Goal: Task Accomplishment & Management: Complete application form

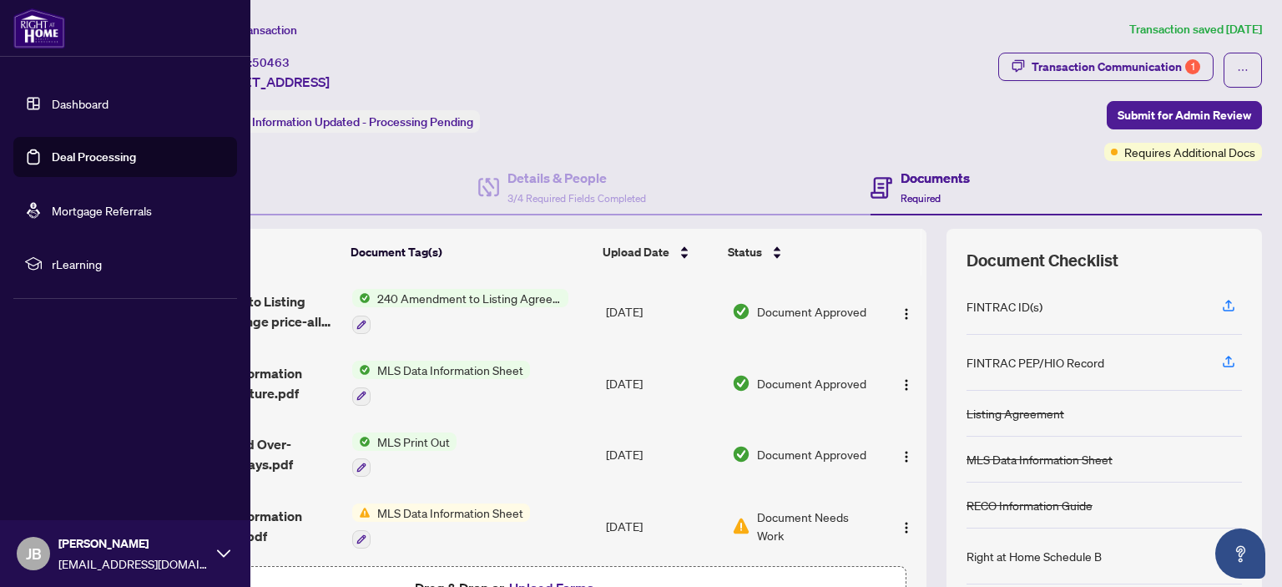
click at [88, 156] on link "Deal Processing" at bounding box center [94, 156] width 84 height 15
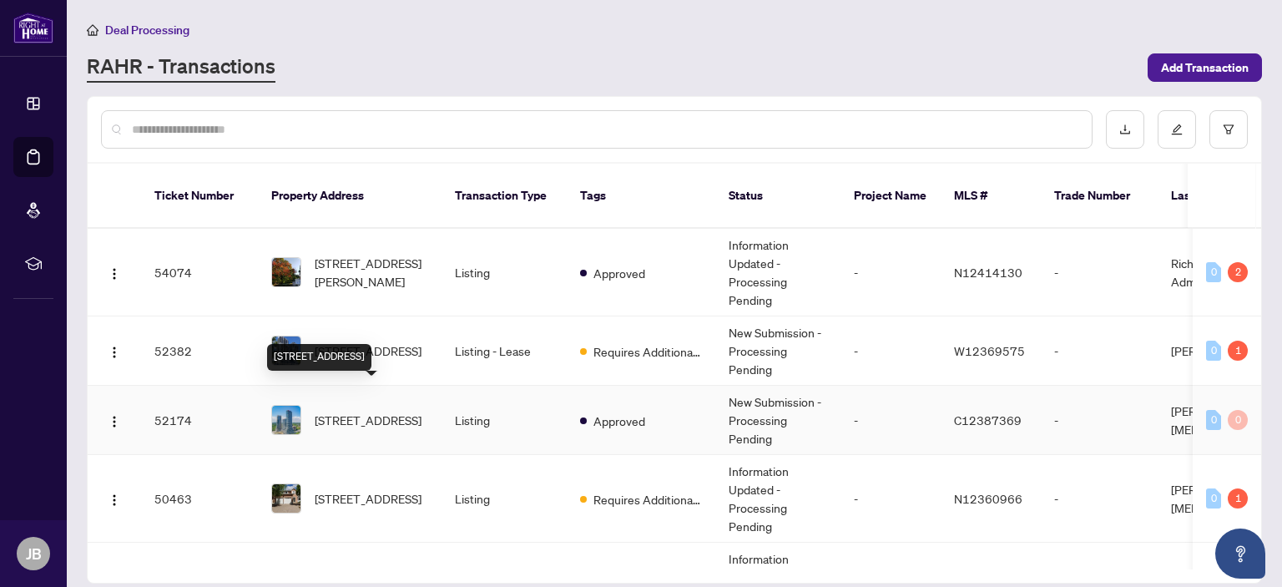
click at [355, 411] on span "[STREET_ADDRESS]" at bounding box center [368, 420] width 107 height 18
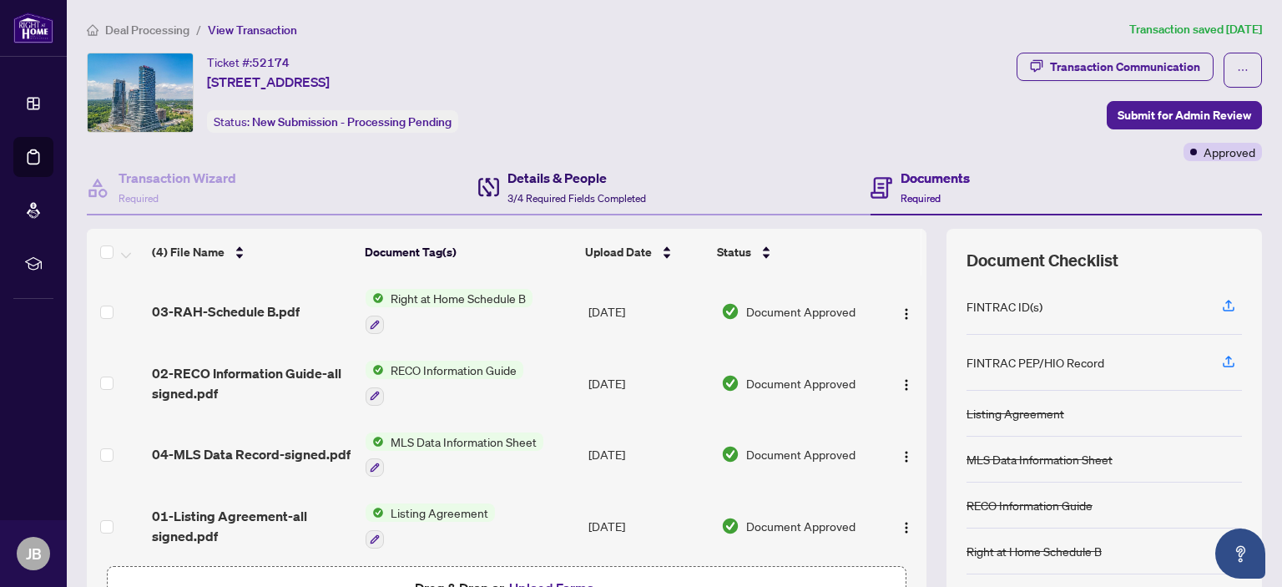
click at [551, 180] on h4 "Details & People" at bounding box center [577, 178] width 139 height 20
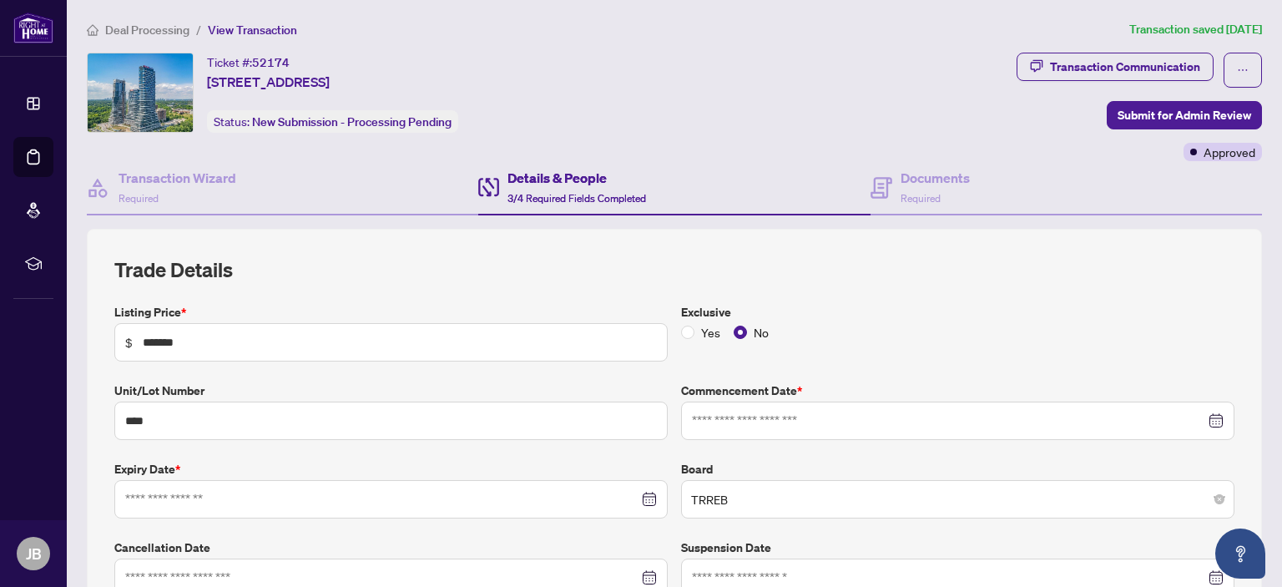
type input "**********"
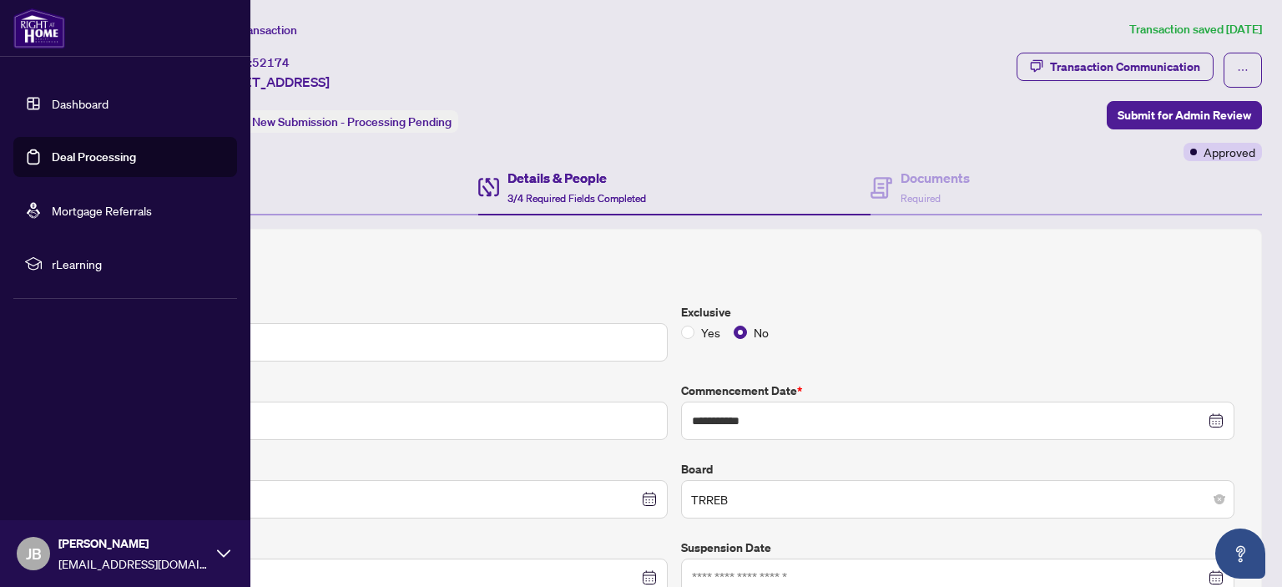
click at [84, 156] on link "Deal Processing" at bounding box center [94, 156] width 84 height 15
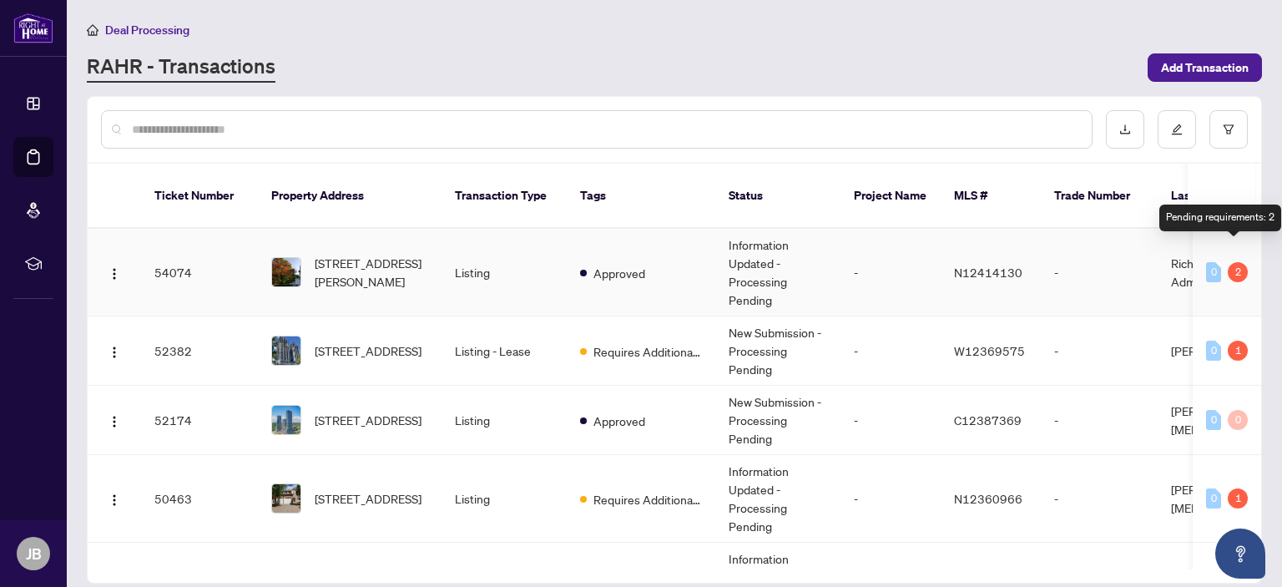
click at [1237, 262] on div "2" at bounding box center [1238, 272] width 20 height 20
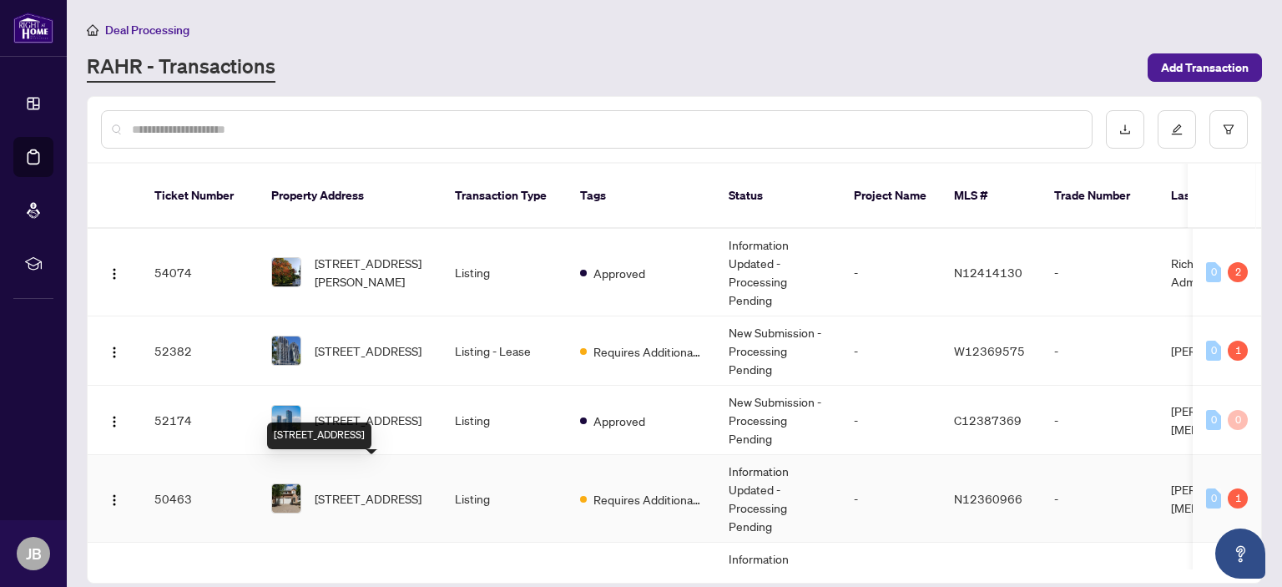
click at [341, 489] on span "[STREET_ADDRESS]" at bounding box center [368, 498] width 107 height 18
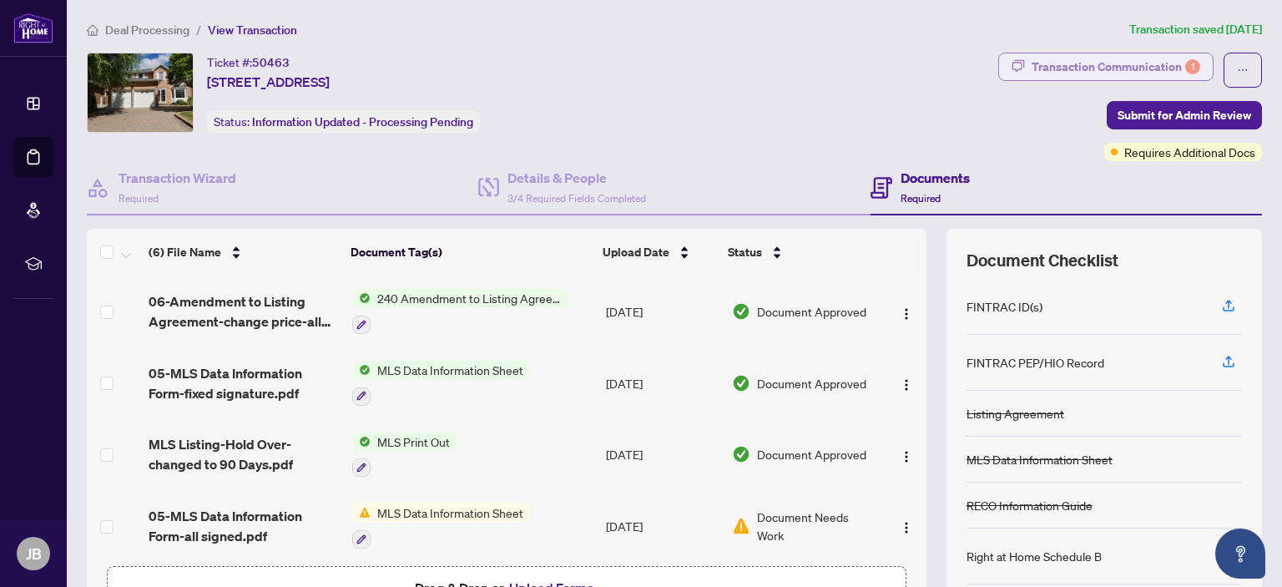
click at [1085, 61] on div "Transaction Communication 1" at bounding box center [1116, 66] width 169 height 27
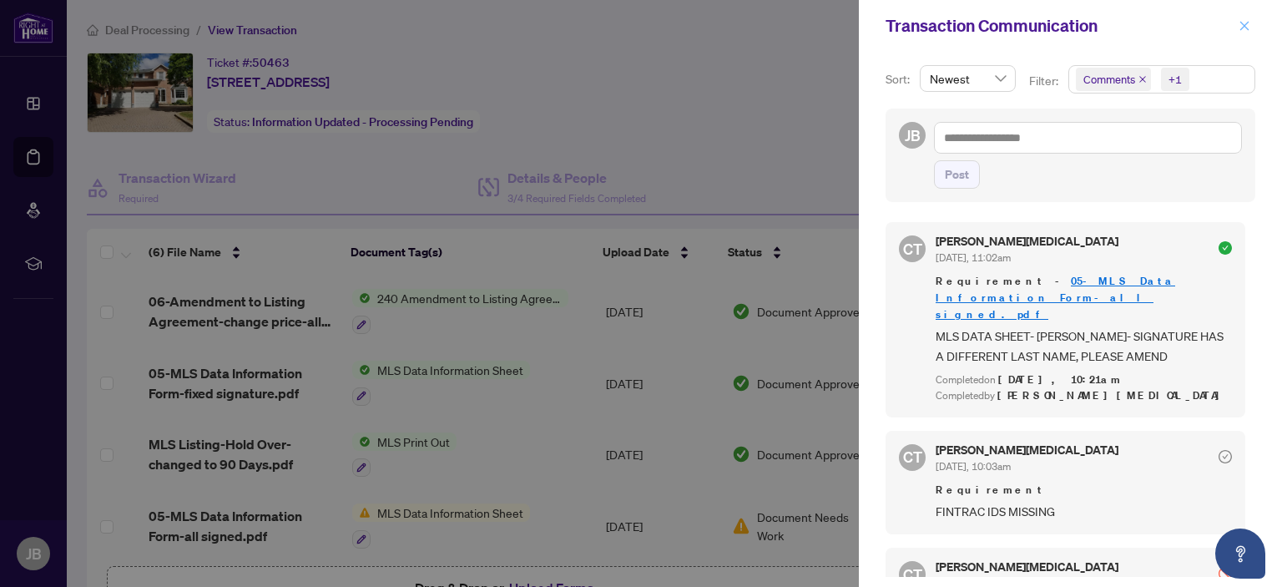
click at [1248, 26] on icon "close" at bounding box center [1245, 26] width 12 height 12
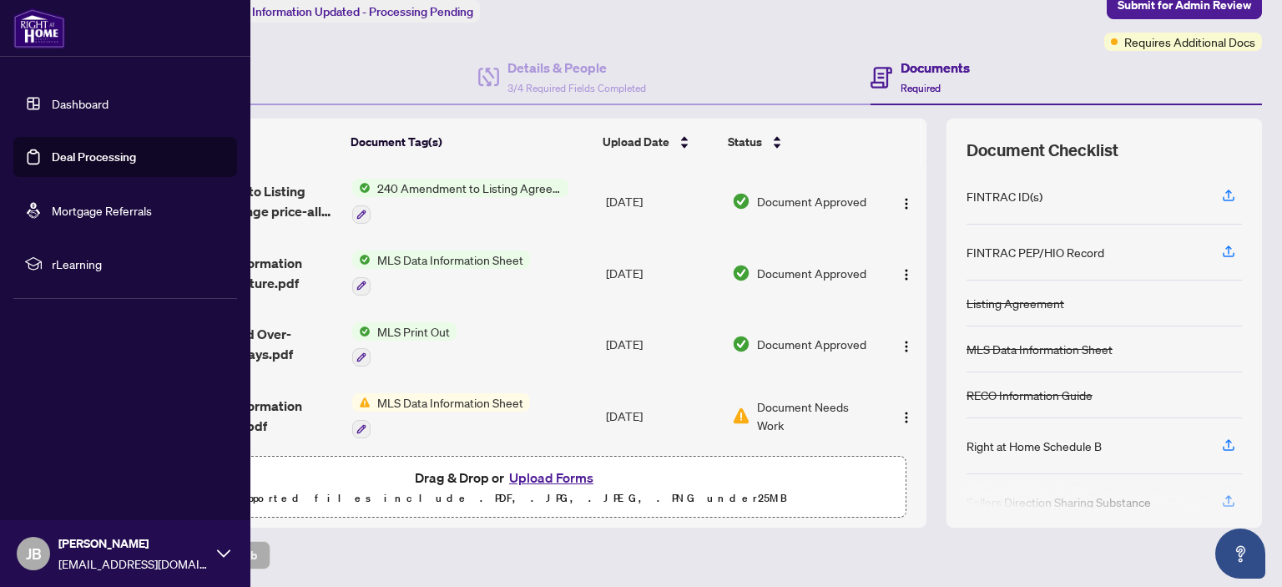
click at [58, 152] on link "Deal Processing" at bounding box center [94, 156] width 84 height 15
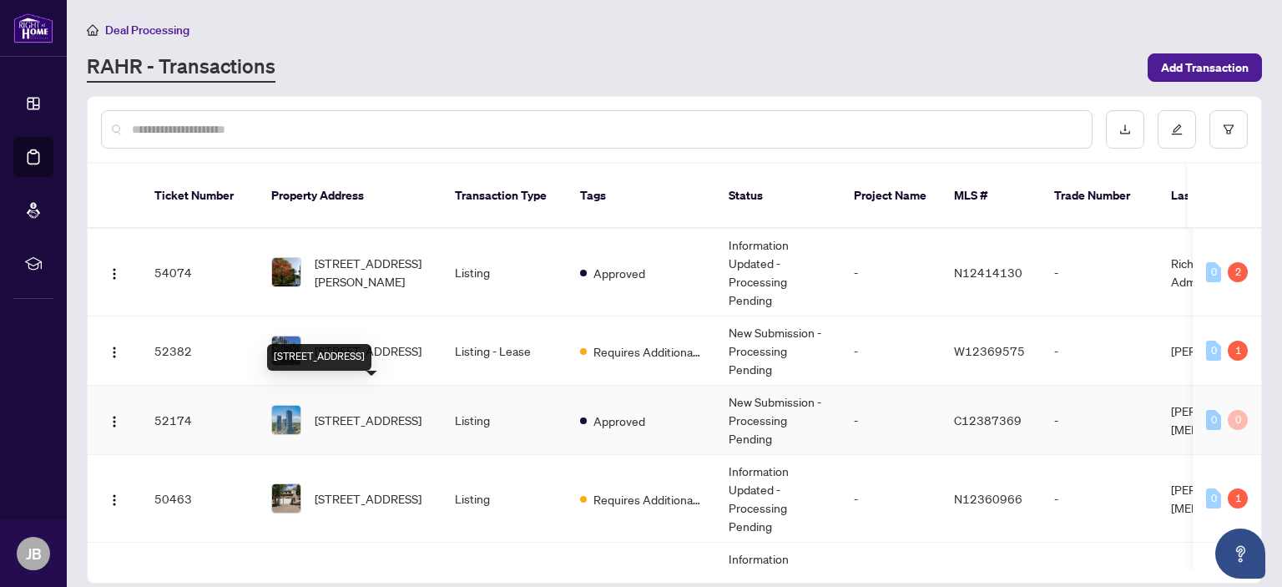
click at [347, 411] on span "[STREET_ADDRESS]" at bounding box center [368, 420] width 107 height 18
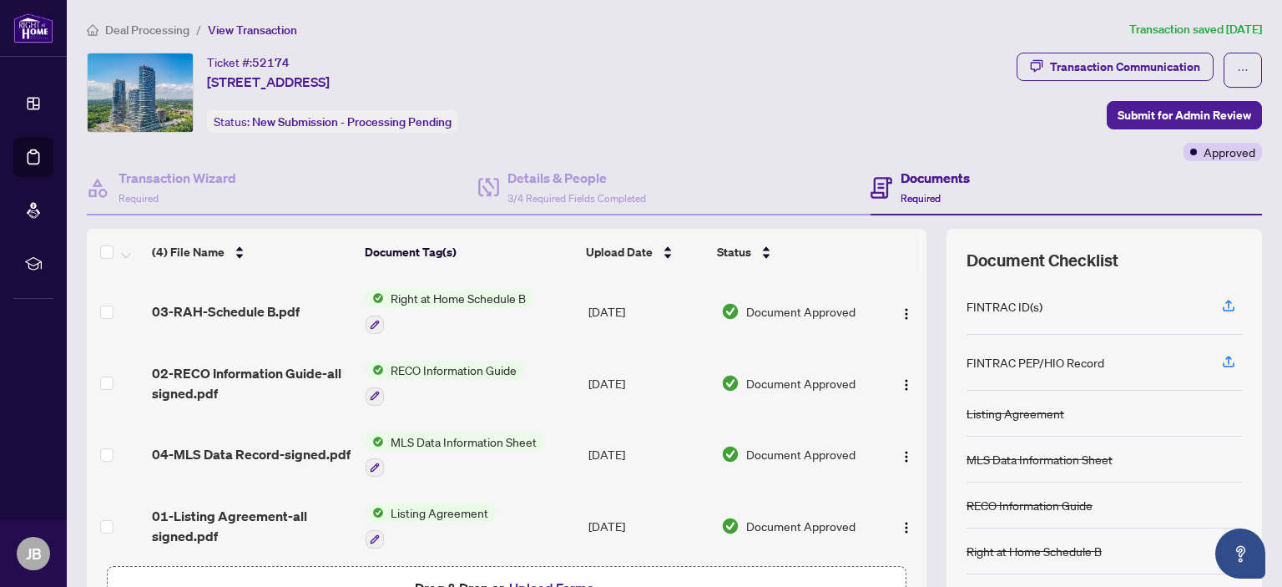
scroll to position [4, 0]
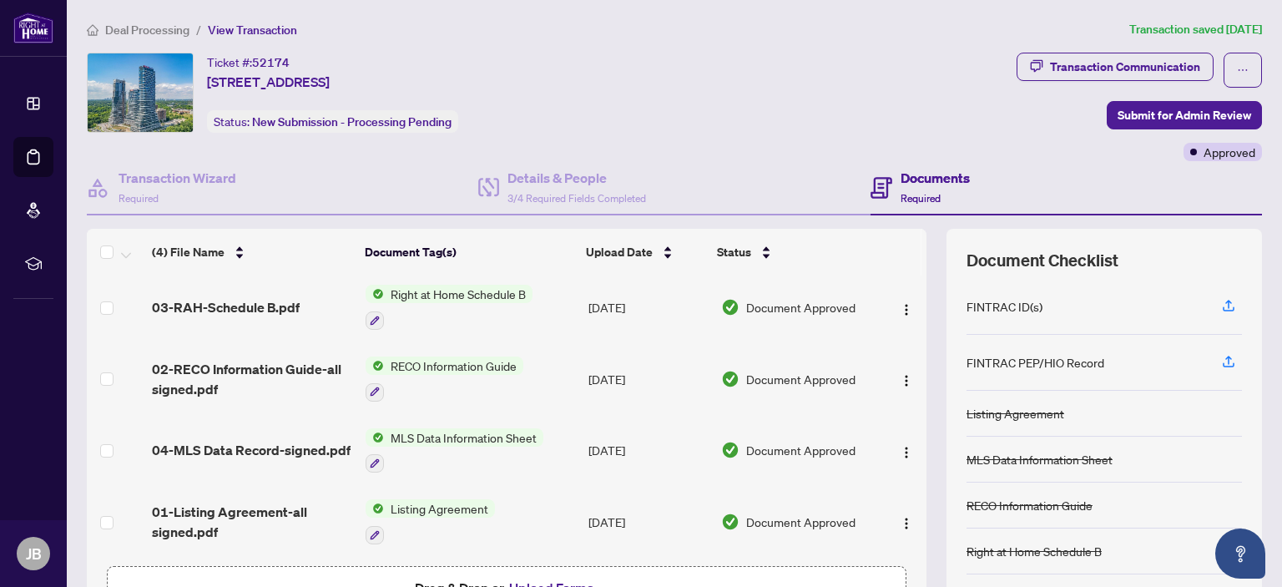
click at [434, 500] on span "Listing Agreement" at bounding box center [439, 508] width 111 height 18
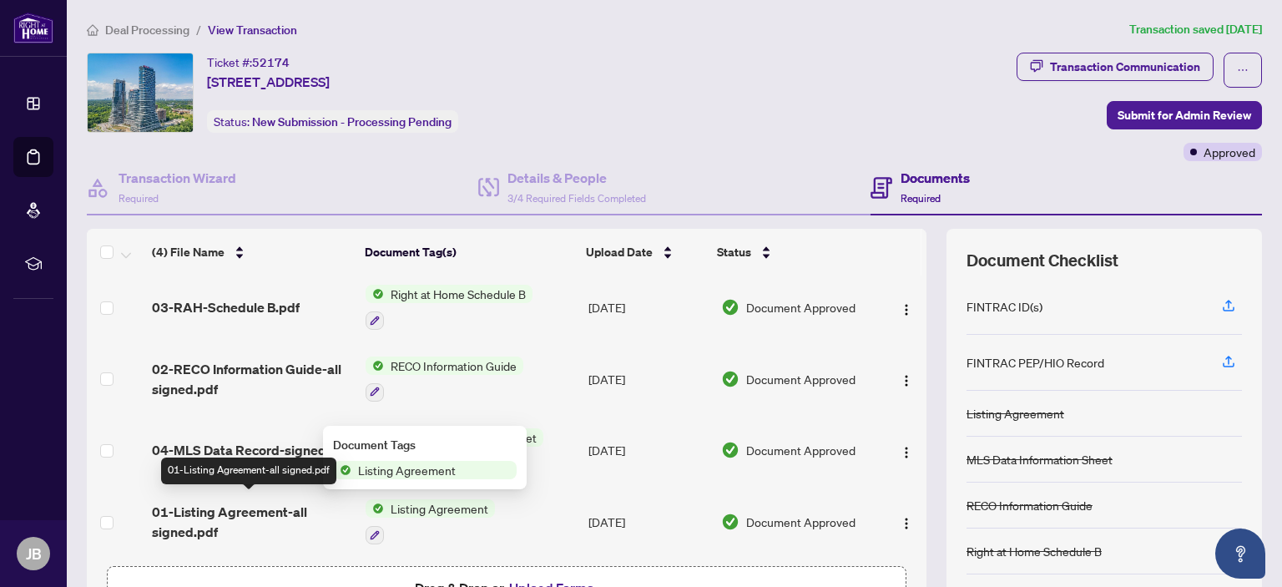
click at [210, 504] on span "01-Listing Agreement-all signed.pdf" at bounding box center [252, 522] width 200 height 40
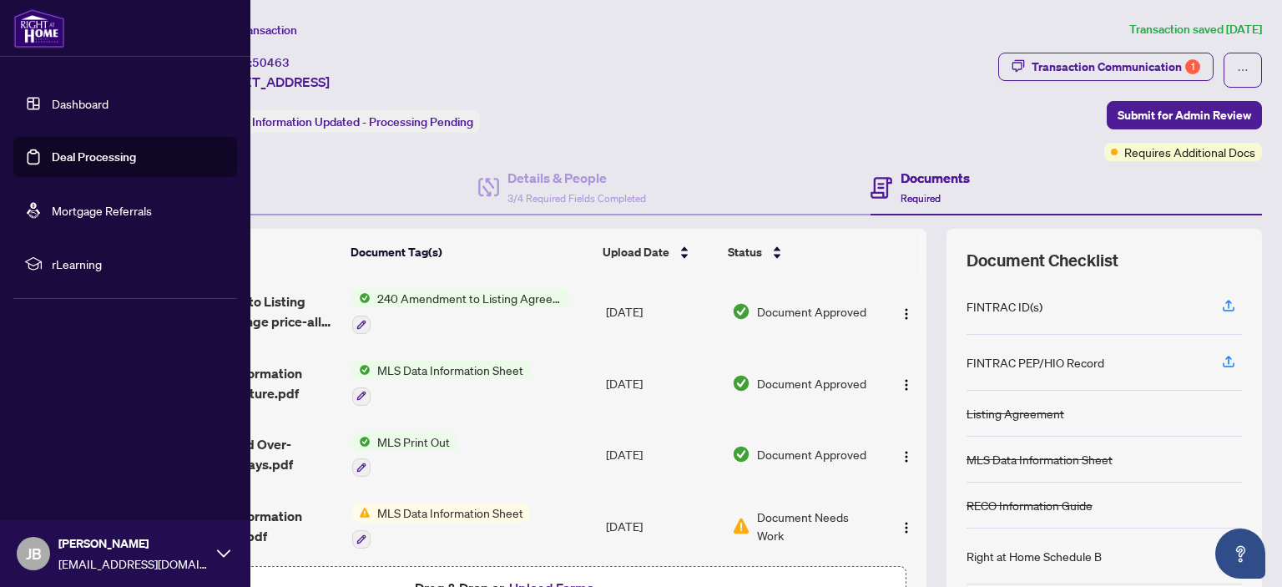
click at [86, 154] on link "Deal Processing" at bounding box center [94, 156] width 84 height 15
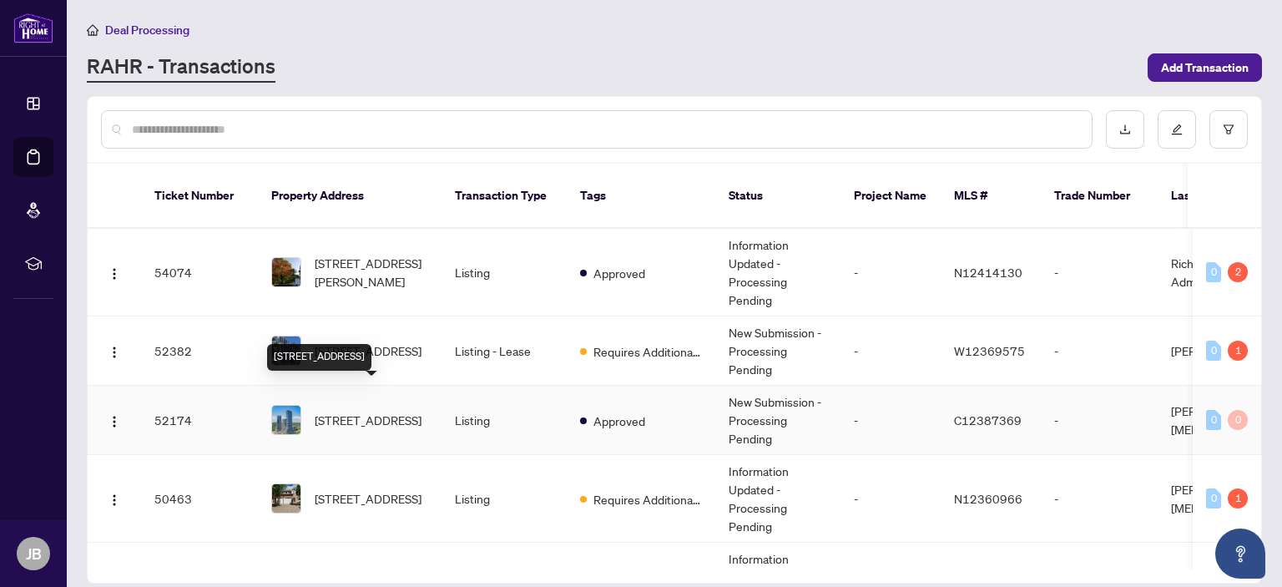
click at [343, 411] on span "[STREET_ADDRESS]" at bounding box center [368, 420] width 107 height 18
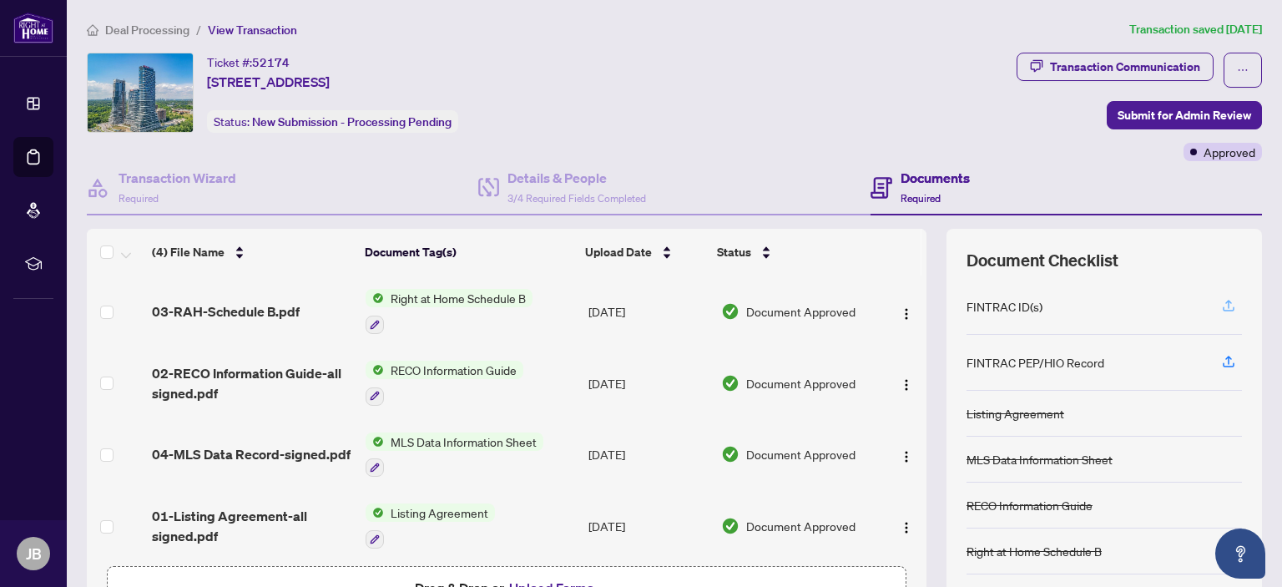
click at [1225, 298] on button "button" at bounding box center [1229, 306] width 27 height 28
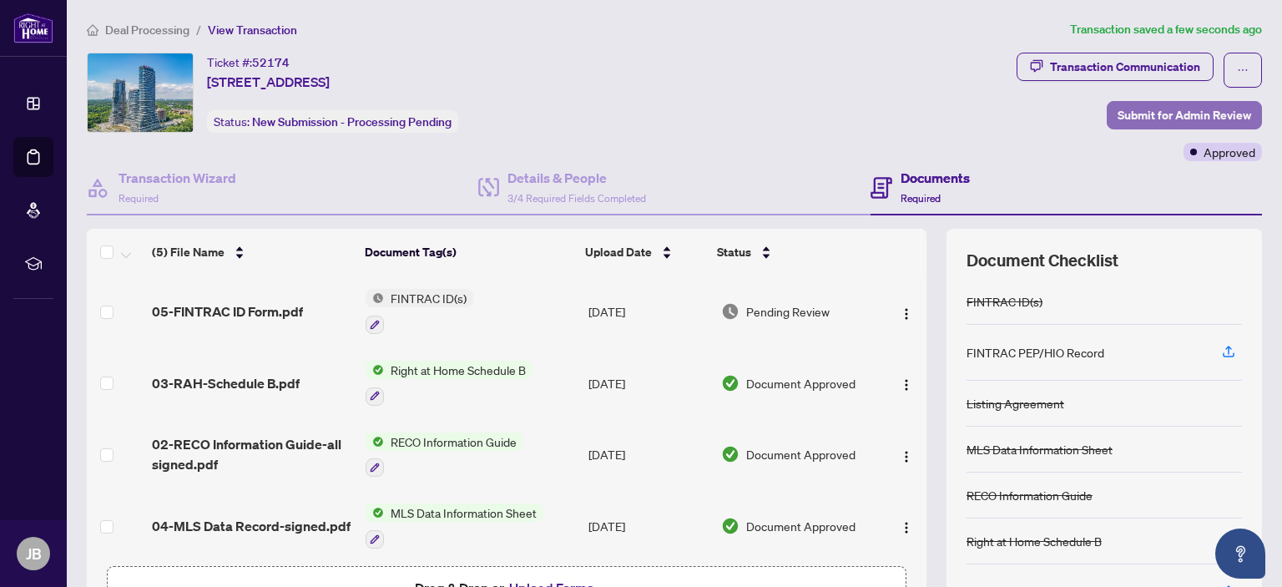
click at [1161, 113] on span "Submit for Admin Review" at bounding box center [1185, 115] width 134 height 27
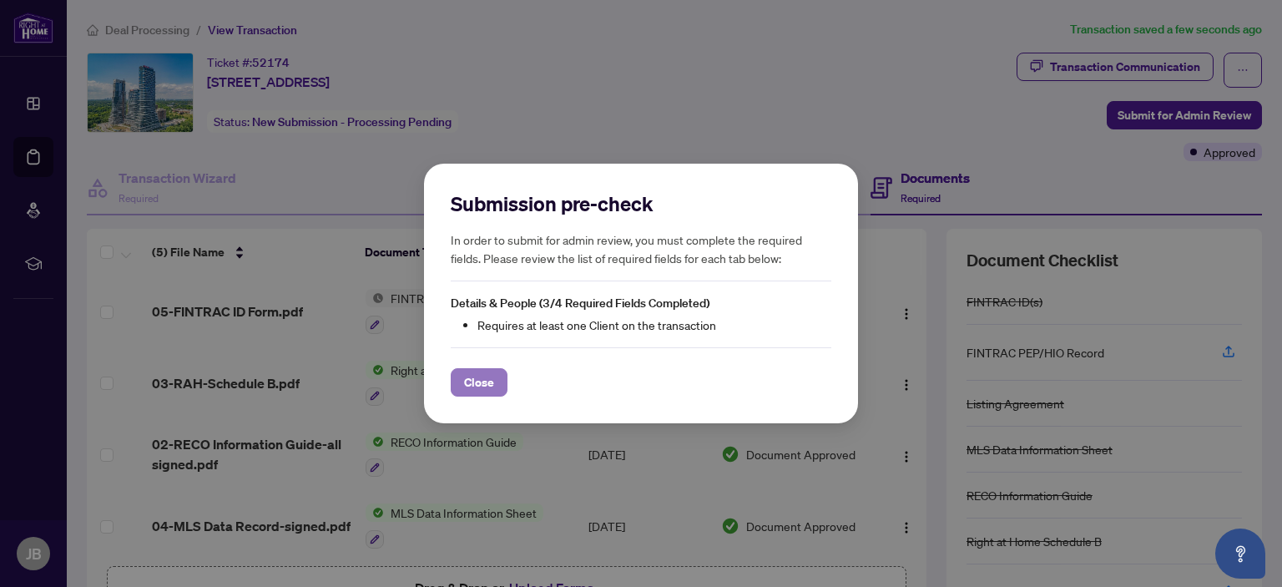
click at [478, 385] on span "Close" at bounding box center [479, 382] width 30 height 27
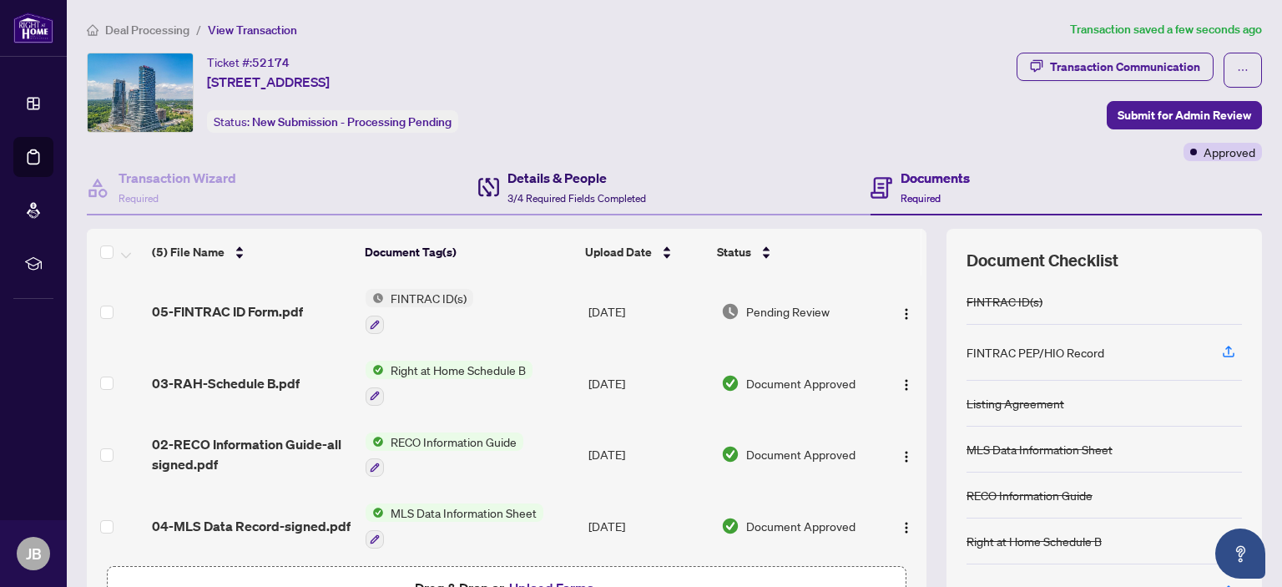
click at [566, 178] on h4 "Details & People" at bounding box center [577, 178] width 139 height 20
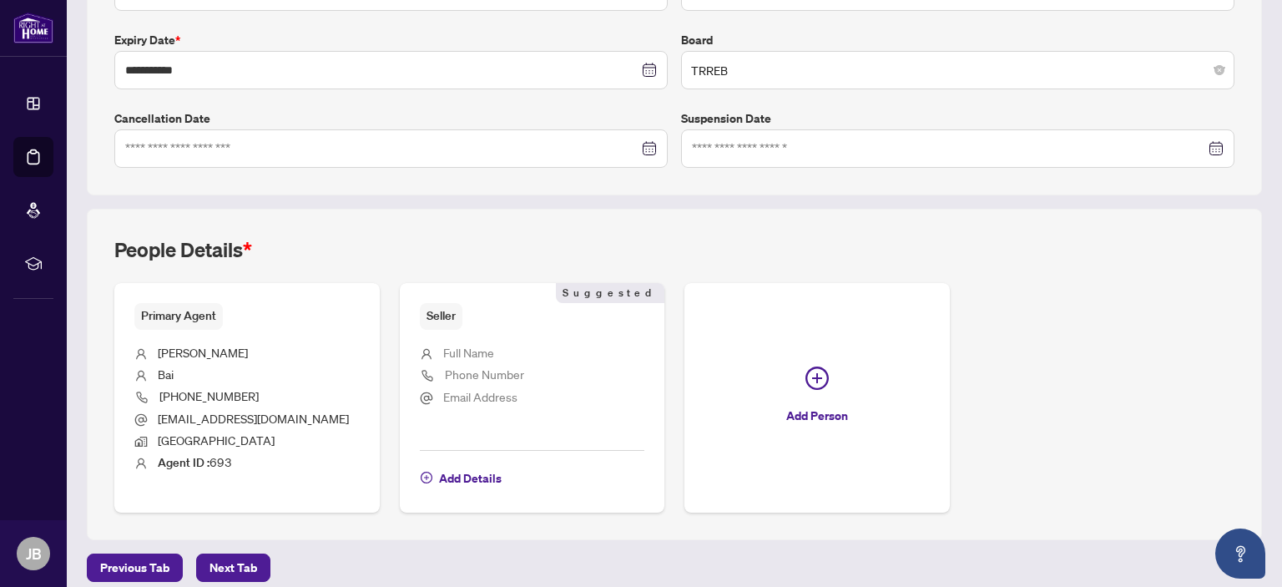
scroll to position [440, 0]
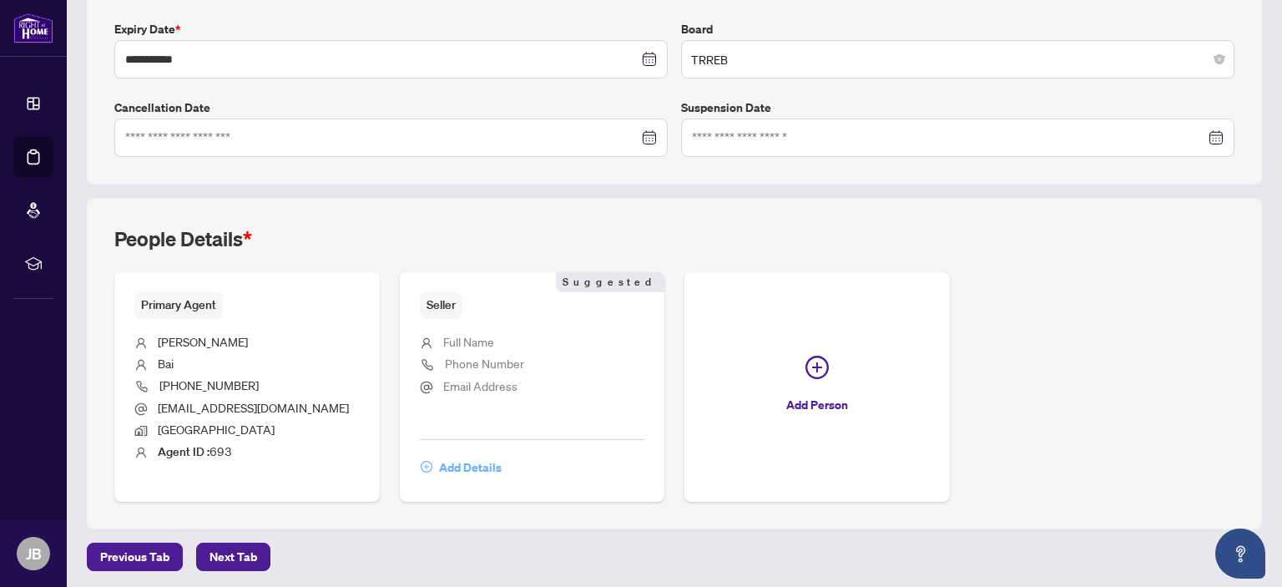
click at [462, 469] on span "Add Details" at bounding box center [470, 467] width 63 height 27
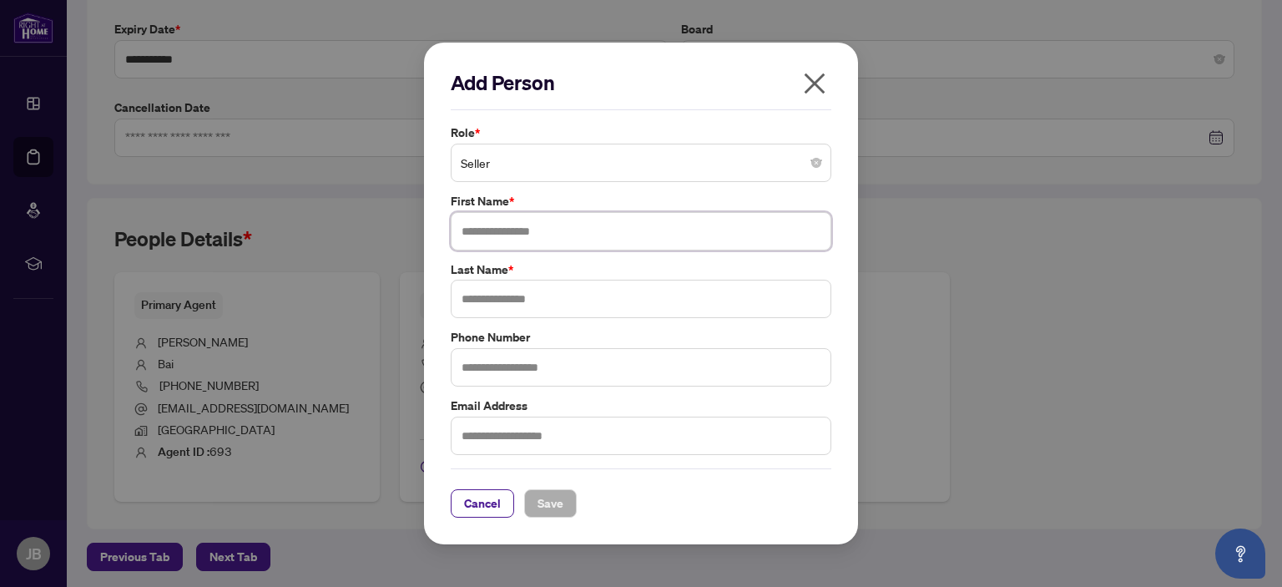
click at [474, 235] on input "text" at bounding box center [641, 231] width 381 height 38
type input "***"
click at [473, 300] on input "text" at bounding box center [641, 299] width 381 height 38
type input "****"
click at [554, 504] on span "Save" at bounding box center [551, 503] width 26 height 27
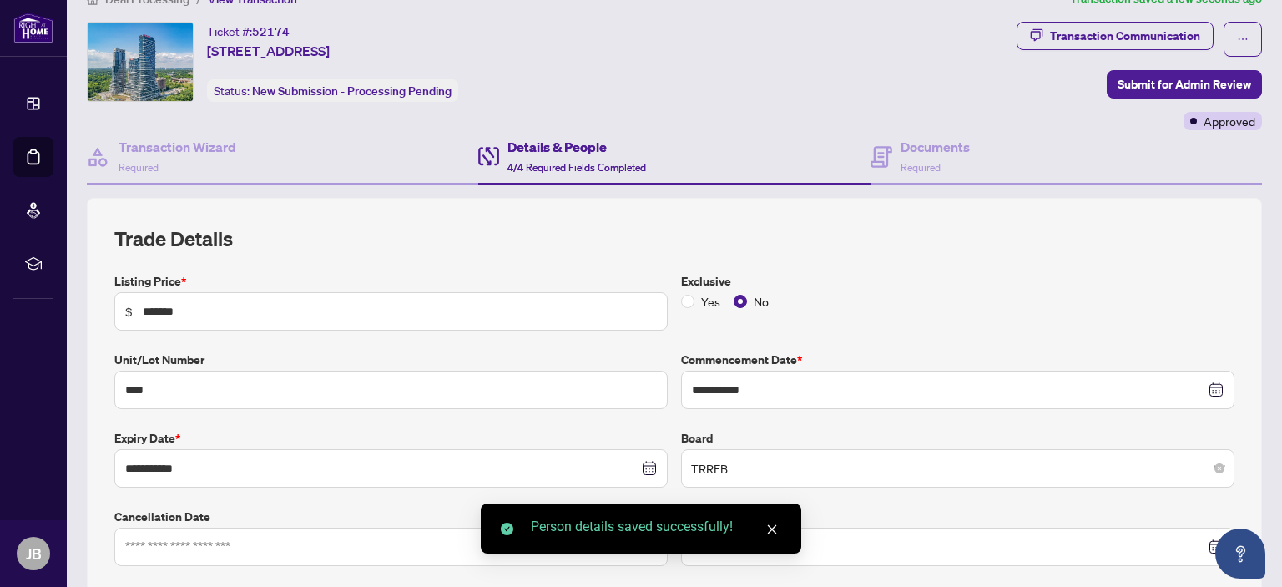
scroll to position [0, 0]
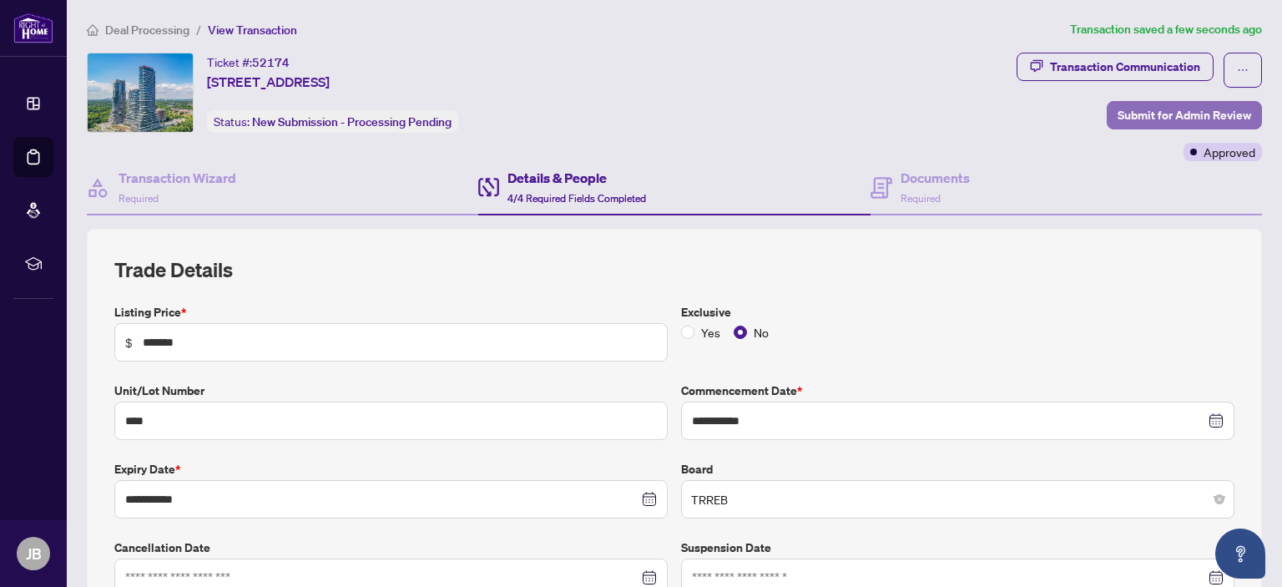
click at [1159, 109] on span "Submit for Admin Review" at bounding box center [1185, 115] width 134 height 27
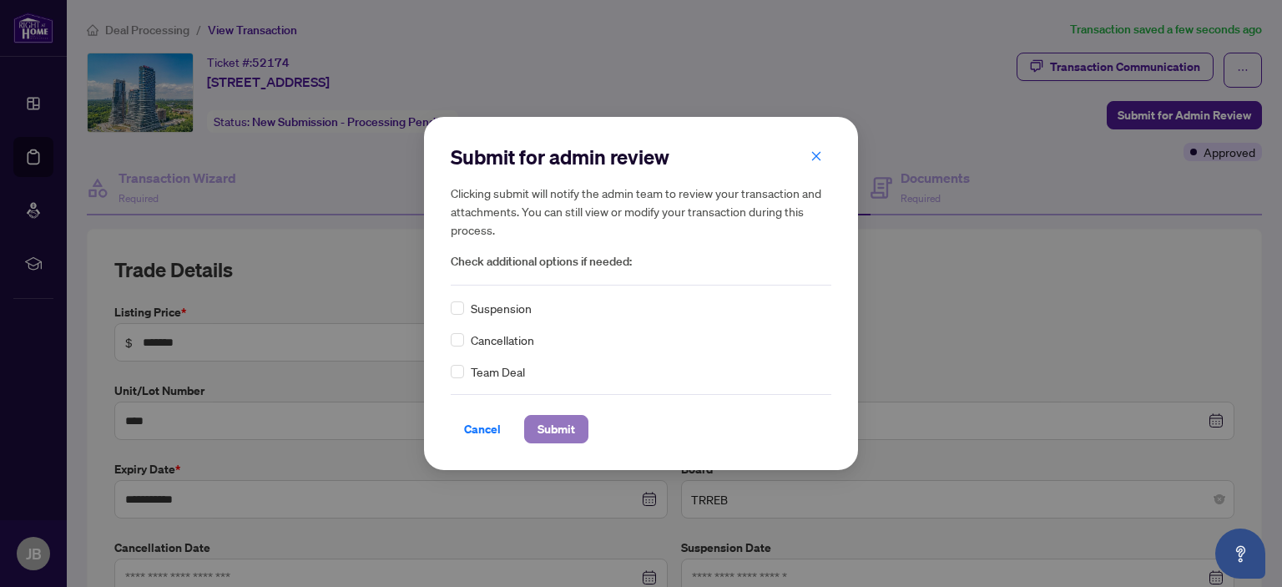
click at [559, 426] on span "Submit" at bounding box center [557, 429] width 38 height 27
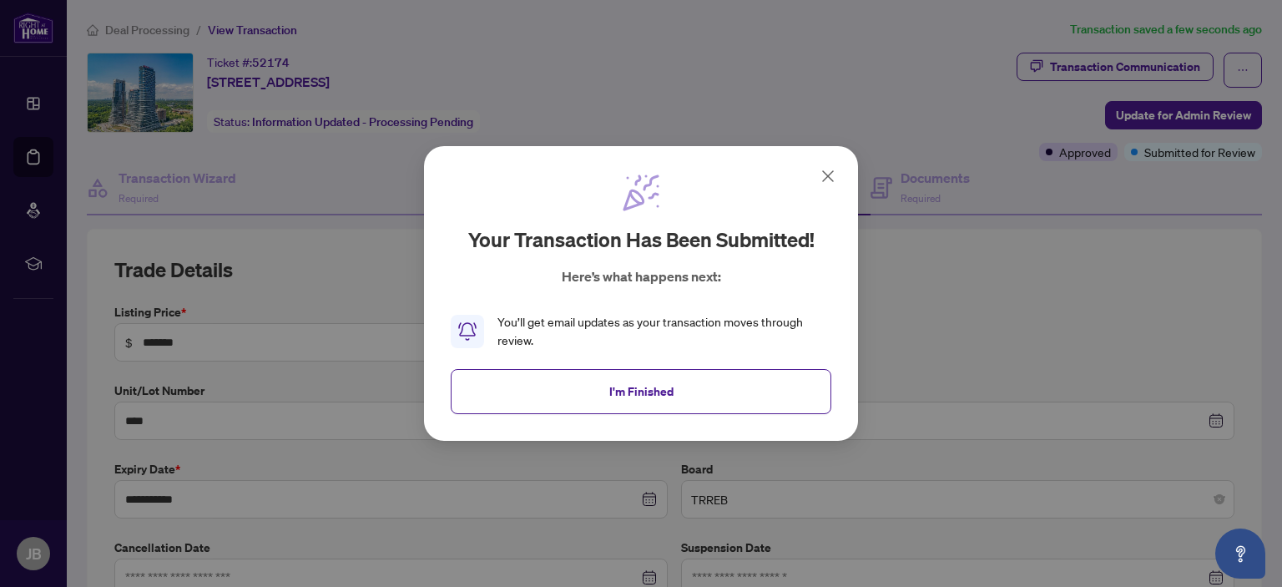
drag, startPoint x: 655, startPoint y: 392, endPoint x: 711, endPoint y: 391, distance: 56.8
click at [655, 393] on span "I'm Finished" at bounding box center [642, 391] width 64 height 27
